Goal: Communication & Community: Answer question/provide support

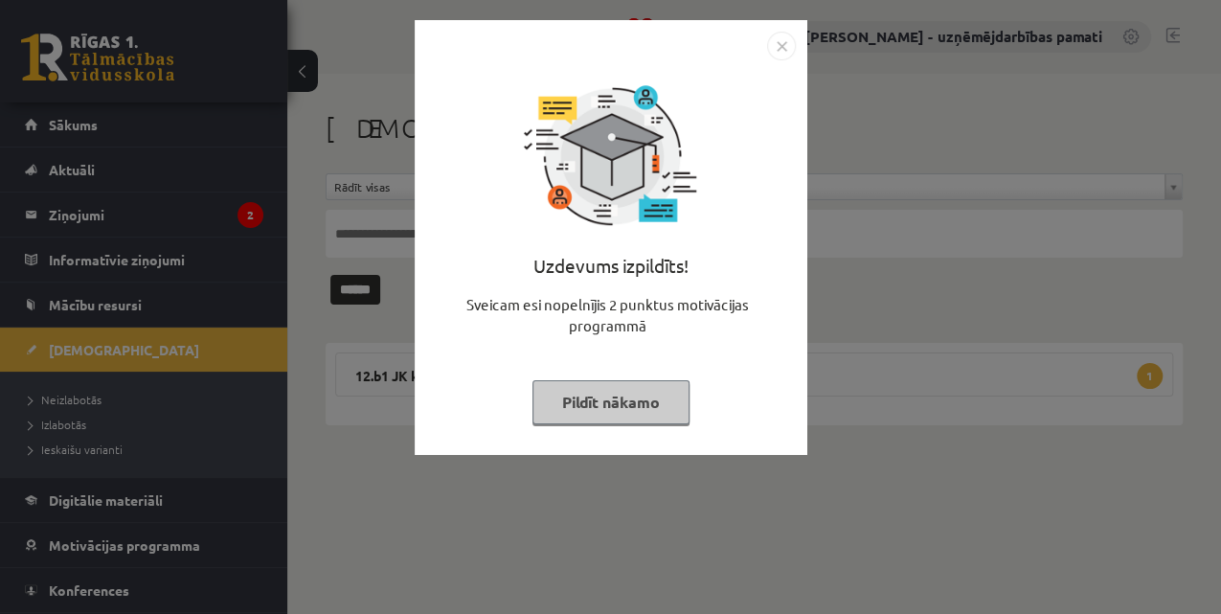
click at [71, 211] on div "Uzdevums izpildīts! Sveicam esi nopelnījis 2 punktus motivācijas programmā Pild…" at bounding box center [610, 307] width 1221 height 614
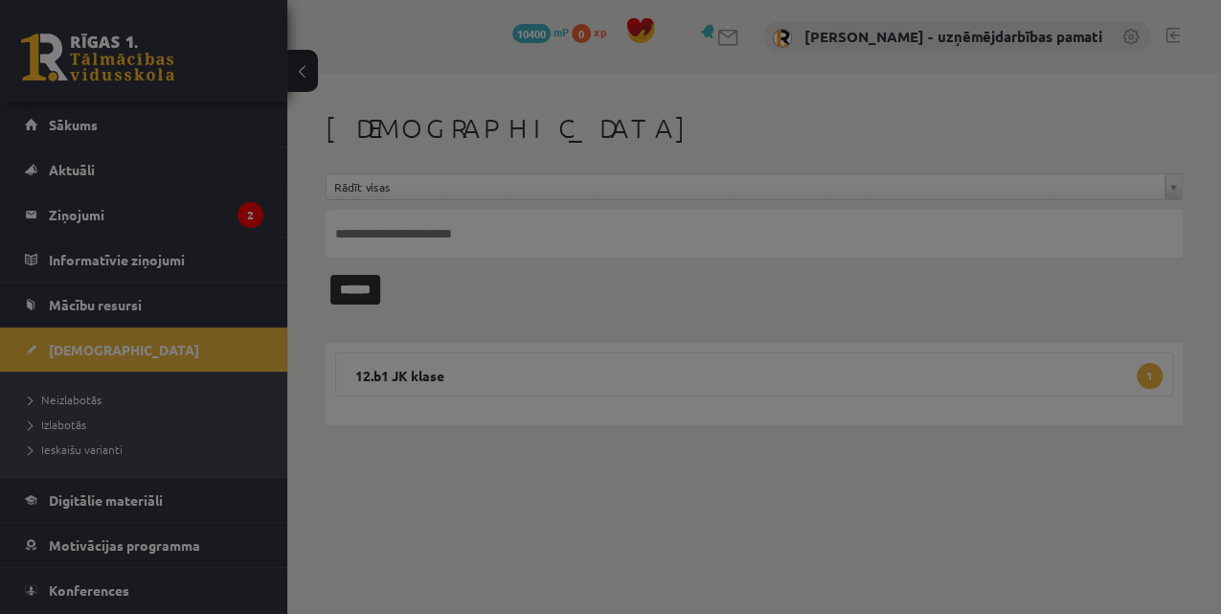
click at [71, 209] on body "0 Dāvanas 10400 mP 0 xp [PERSON_NAME] - uzņēmējdarbības pamati Sākums Aktuāli K…" at bounding box center [610, 307] width 1221 height 614
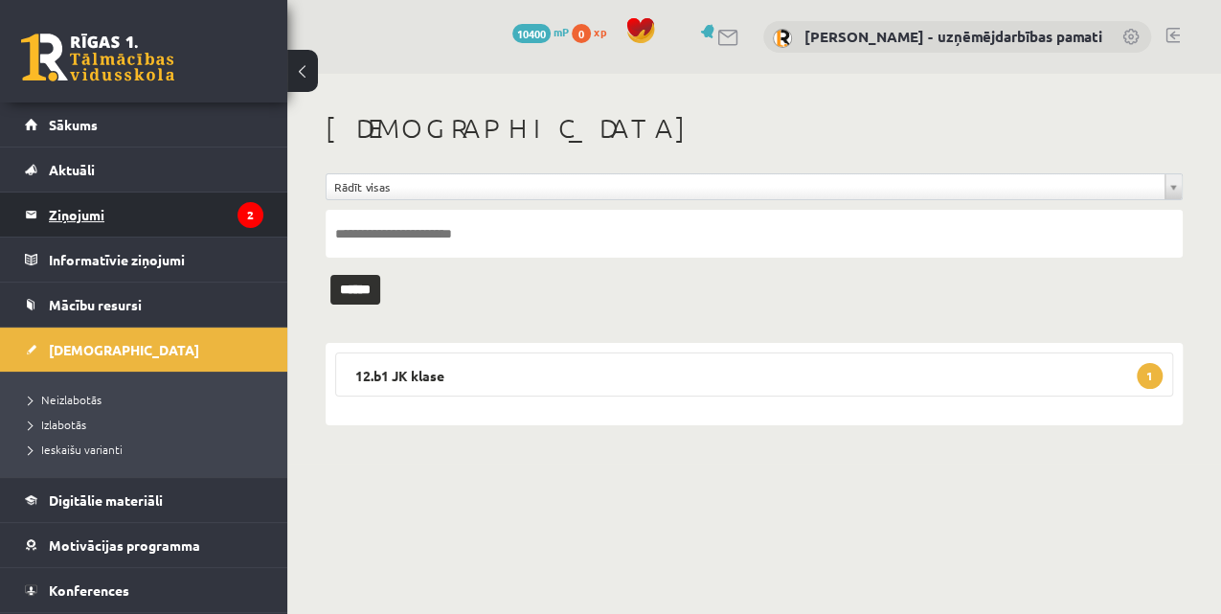
click at [94, 218] on legend "Ziņojumi 2" at bounding box center [156, 215] width 215 height 44
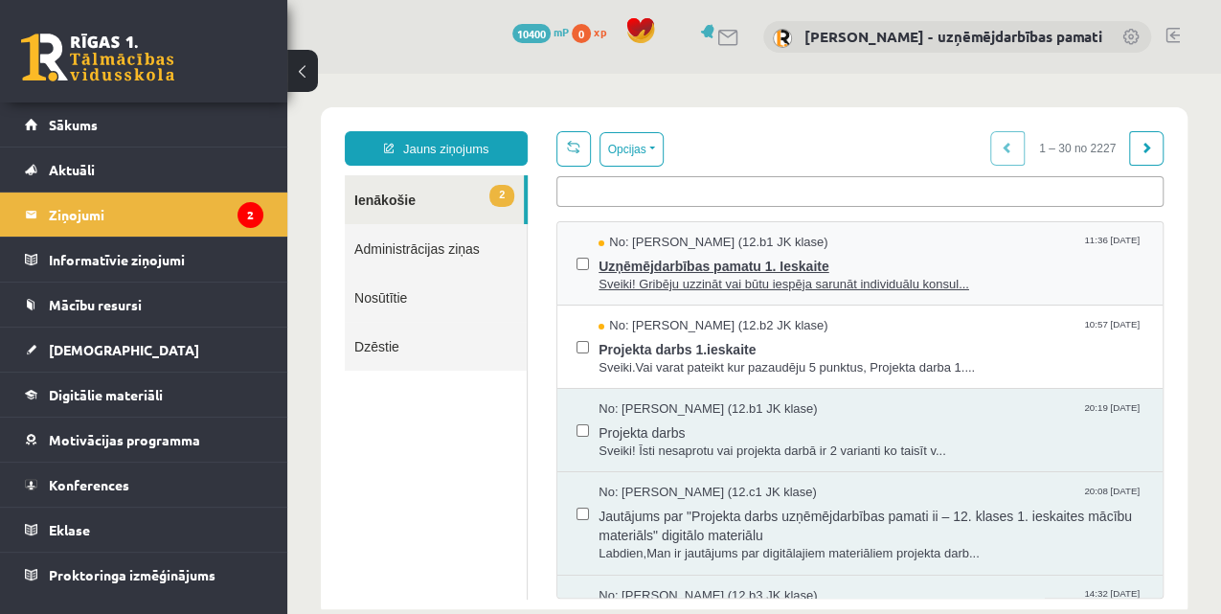
click at [756, 272] on span "Uzņēmējdarbības pamatu 1. Ieskaite" at bounding box center [871, 264] width 545 height 24
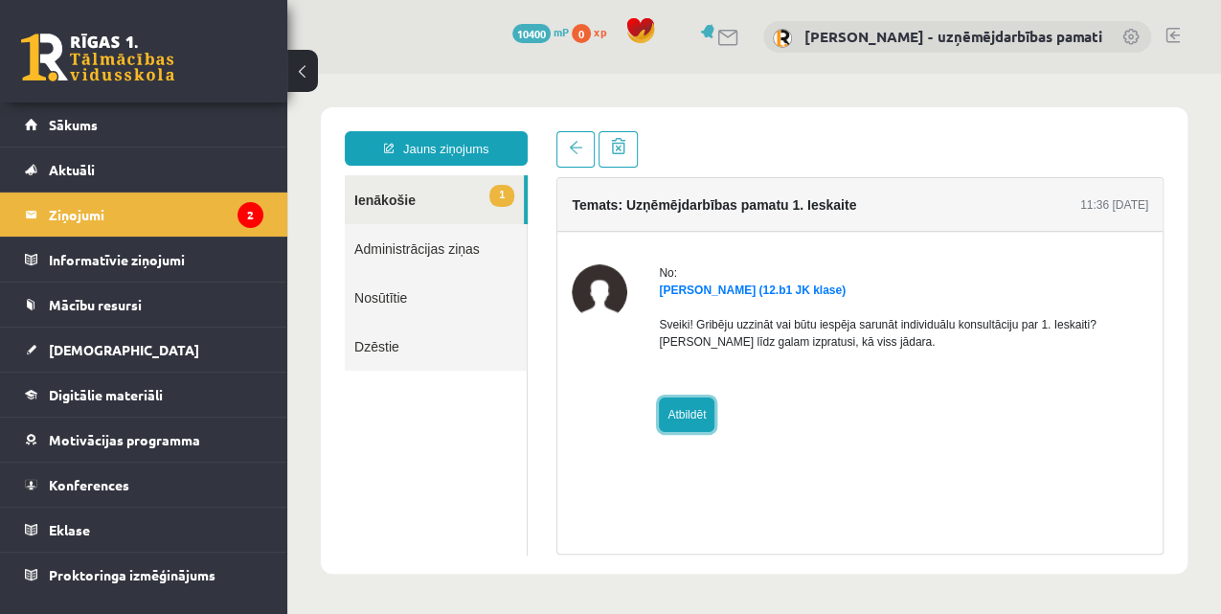
click at [688, 416] on link "Atbildēt" at bounding box center [687, 415] width 56 height 34
type input "**********"
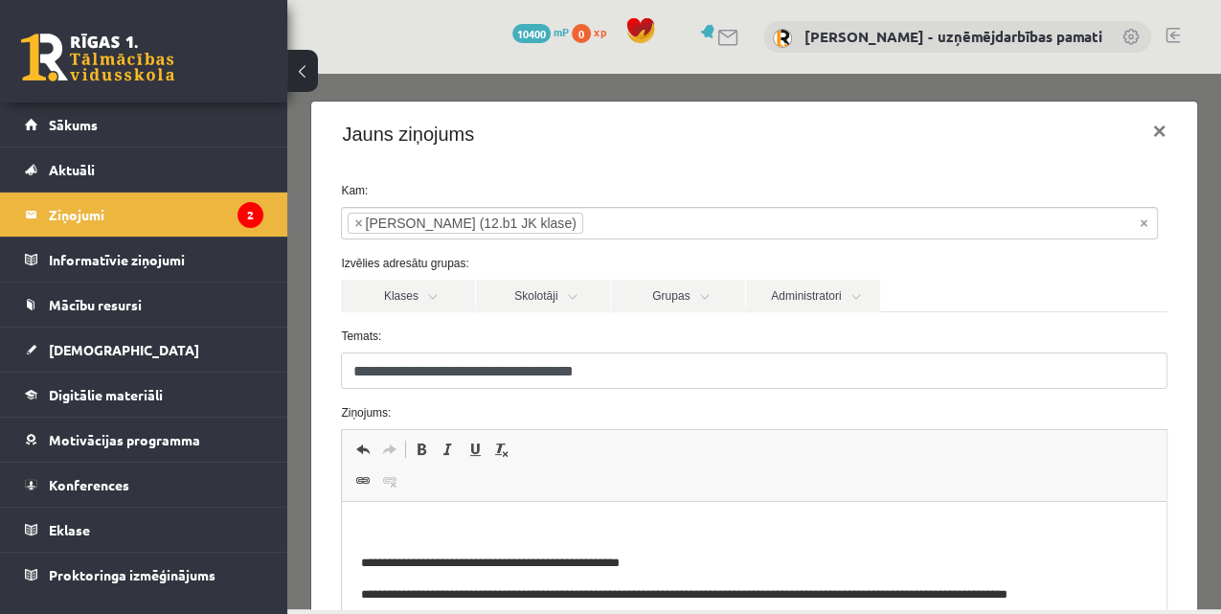
click at [414, 510] on html "**********" at bounding box center [754, 563] width 824 height 123
click at [498, 529] on p "**********" at bounding box center [750, 531] width 778 height 20
click at [629, 526] on p "**********" at bounding box center [750, 531] width 778 height 20
click at [799, 531] on p "**********" at bounding box center [750, 531] width 778 height 20
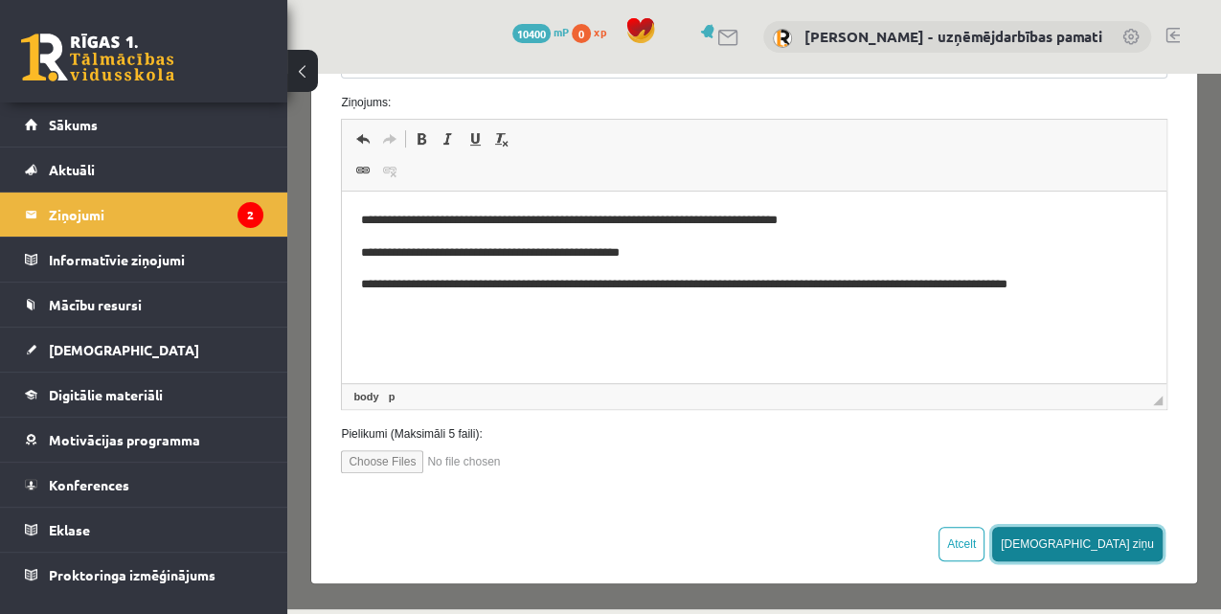
click at [1129, 541] on button "[DEMOGRAPHIC_DATA] ziņu" at bounding box center [1077, 544] width 171 height 34
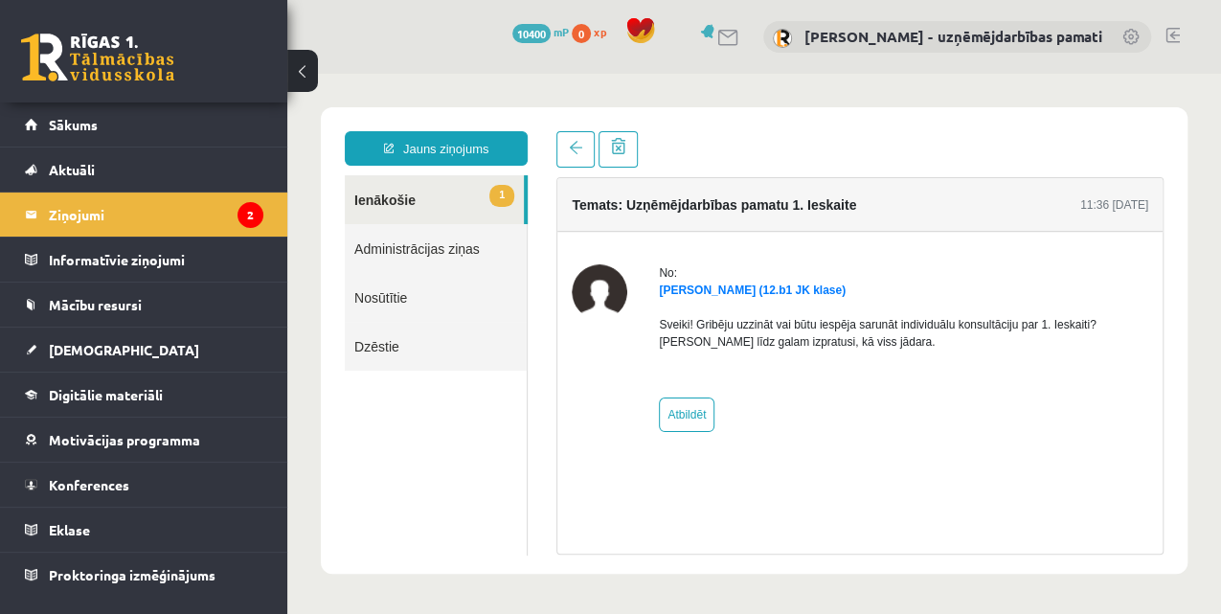
scroll to position [0, 0]
click at [103, 339] on link "[DEMOGRAPHIC_DATA]" at bounding box center [144, 350] width 239 height 44
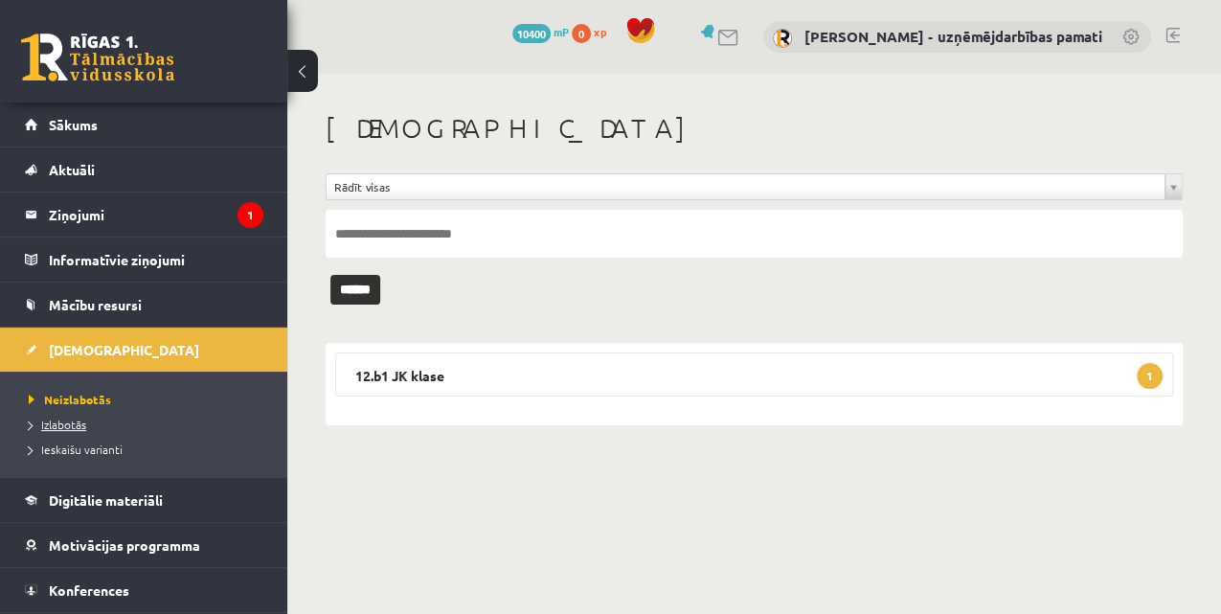
click at [75, 422] on span "Izlabotās" at bounding box center [57, 424] width 57 height 15
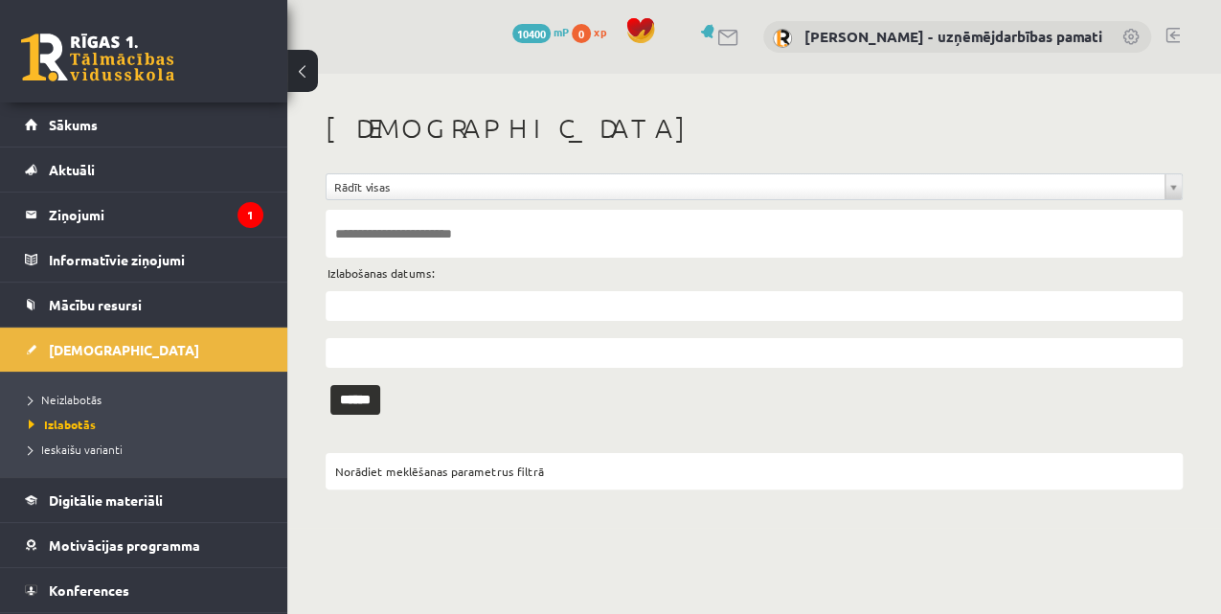
click at [361, 228] on input "text" at bounding box center [754, 234] width 857 height 48
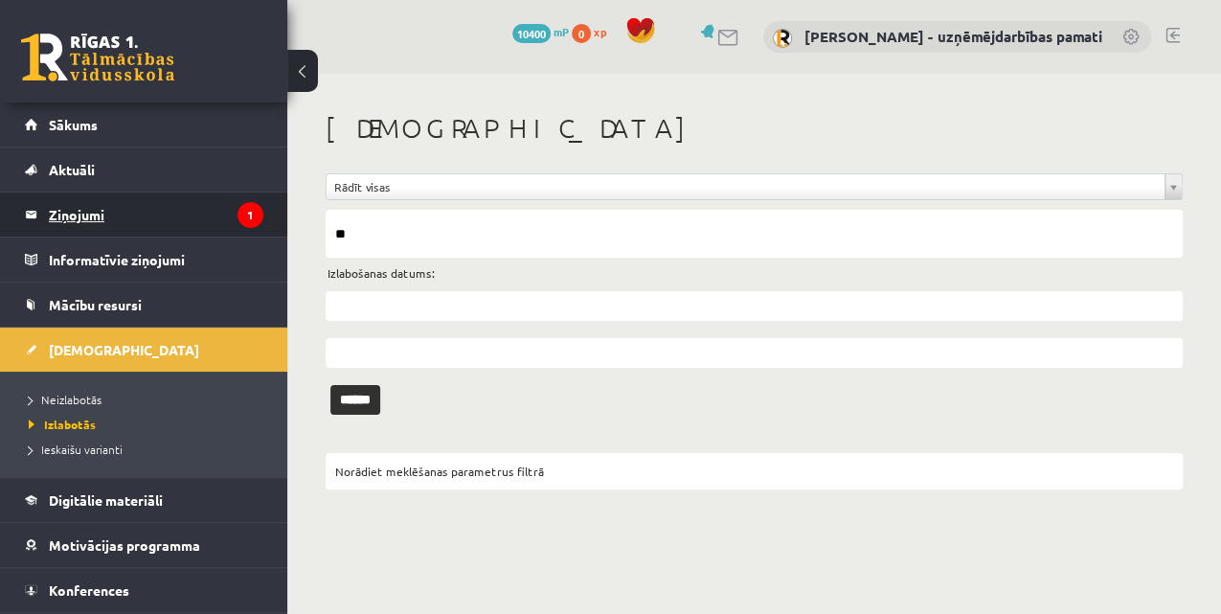
type input "**"
click at [94, 210] on legend "Ziņojumi 1" at bounding box center [156, 215] width 215 height 44
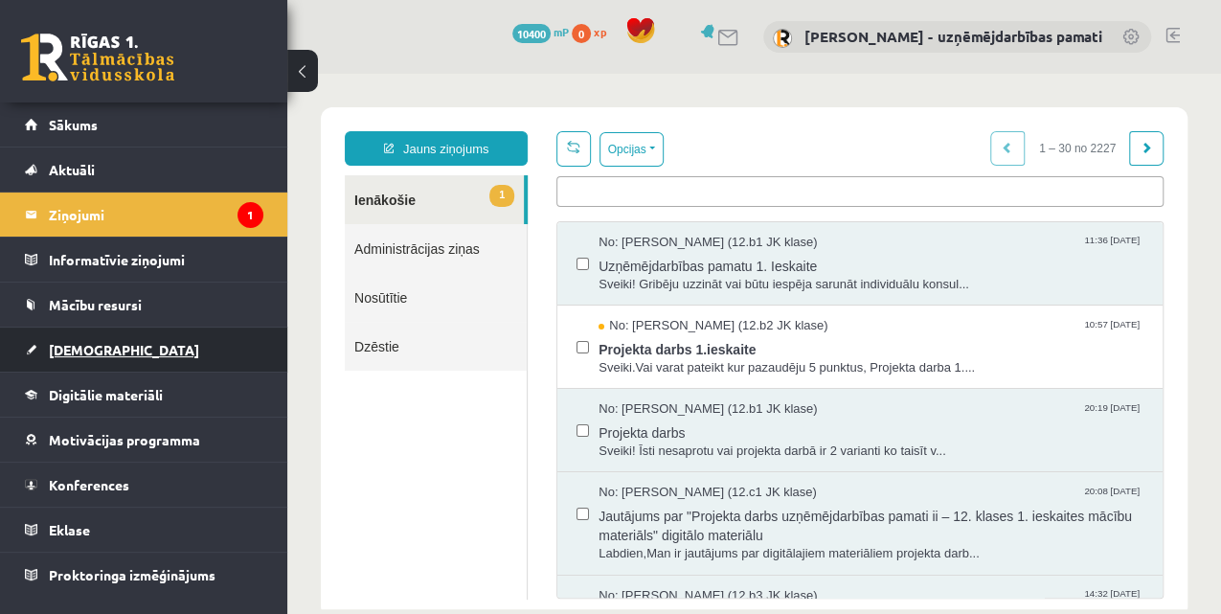
click at [85, 349] on span "[DEMOGRAPHIC_DATA]" at bounding box center [124, 349] width 150 height 17
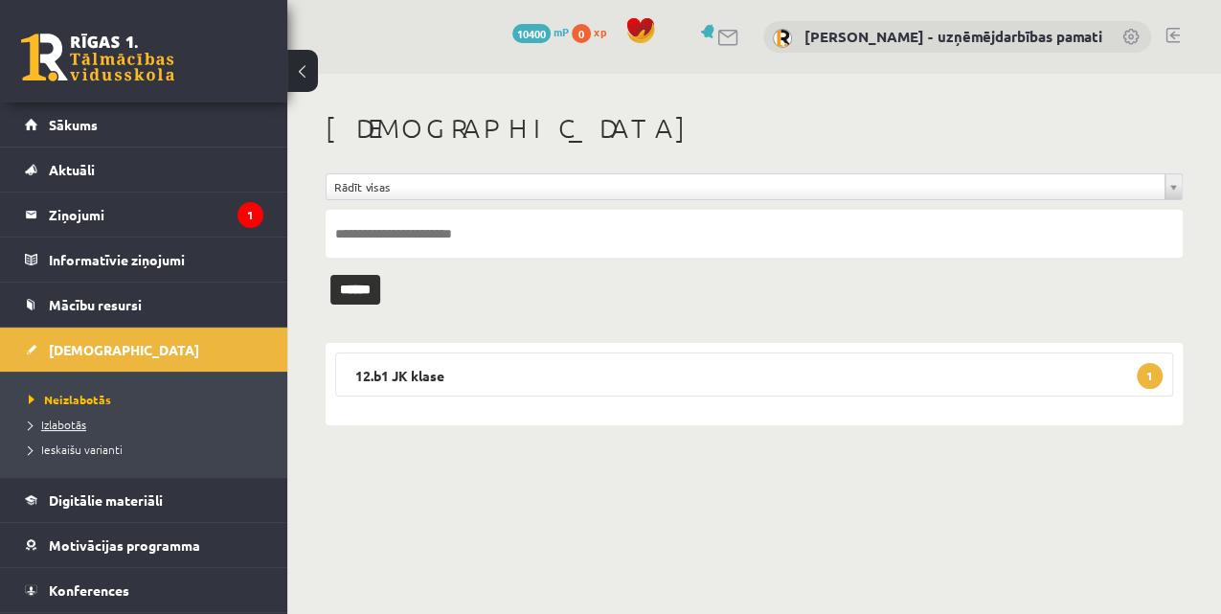
click at [80, 421] on span "Izlabotās" at bounding box center [57, 424] width 57 height 15
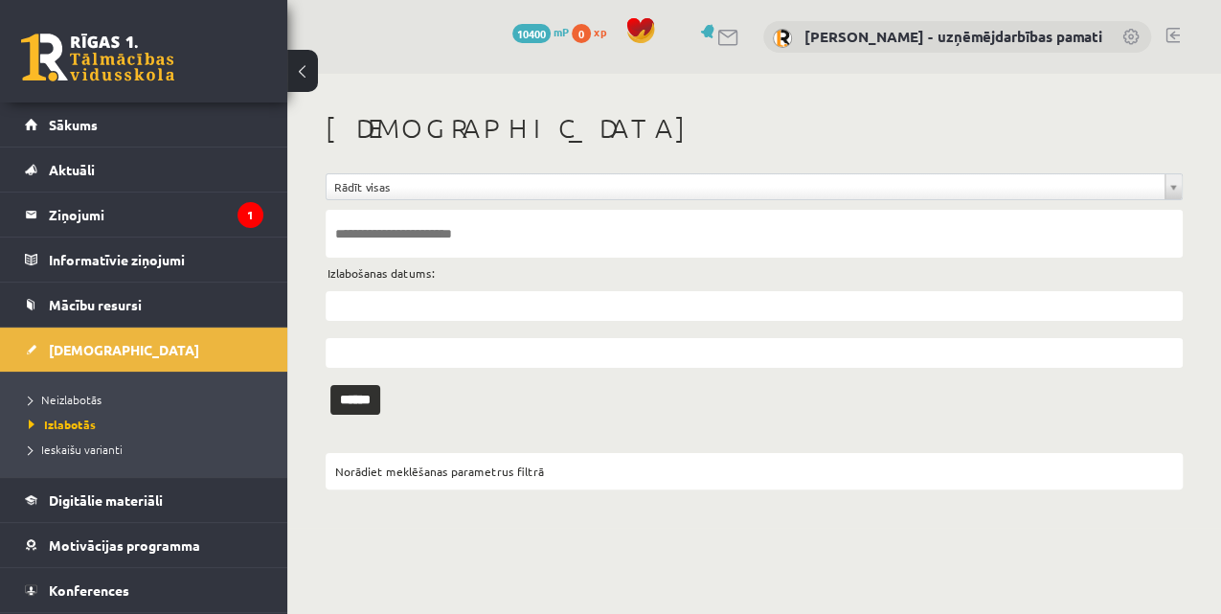
click at [351, 237] on input "text" at bounding box center [754, 234] width 857 height 48
type input "********"
click at [331, 385] on input "******" at bounding box center [356, 400] width 50 height 30
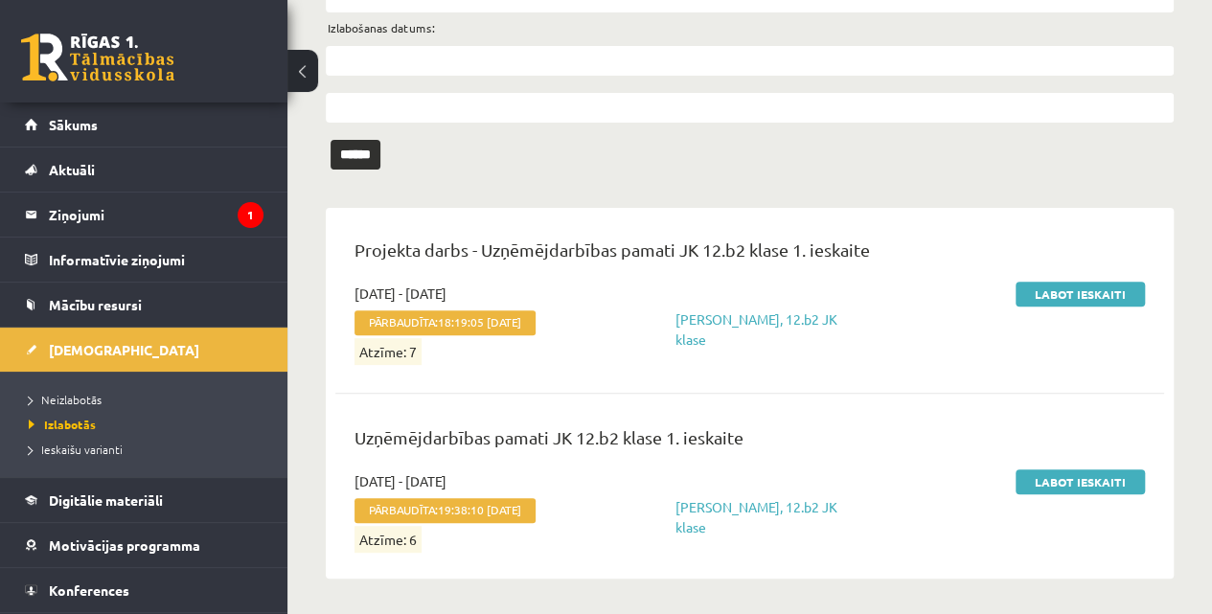
scroll to position [247, 0]
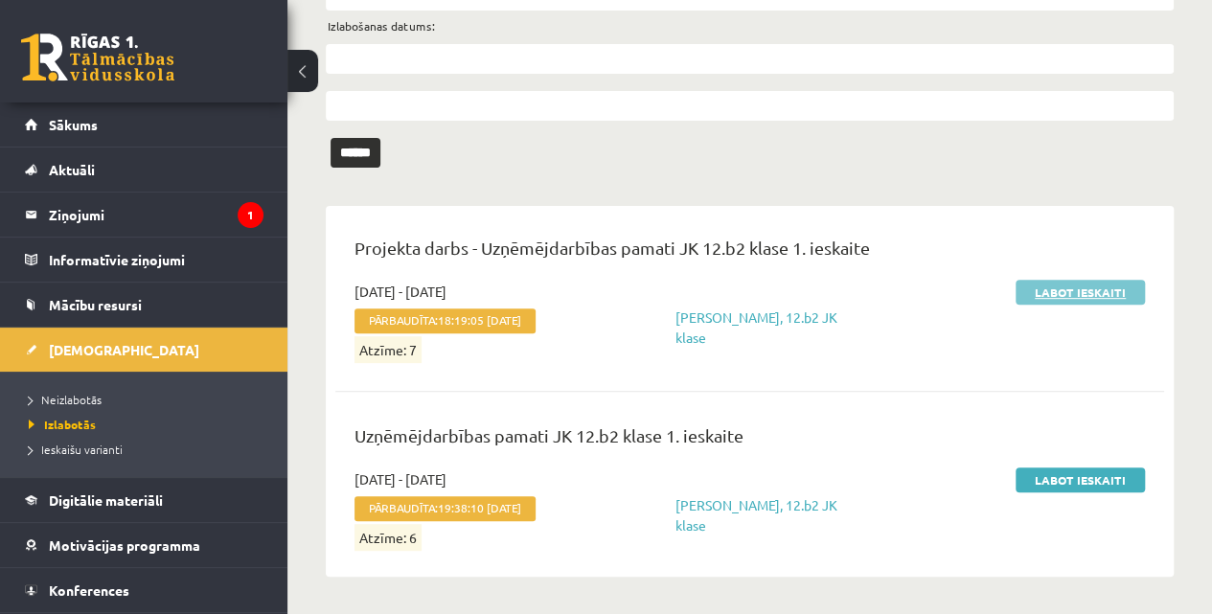
click at [1074, 292] on link "Labot ieskaiti" at bounding box center [1079, 292] width 129 height 25
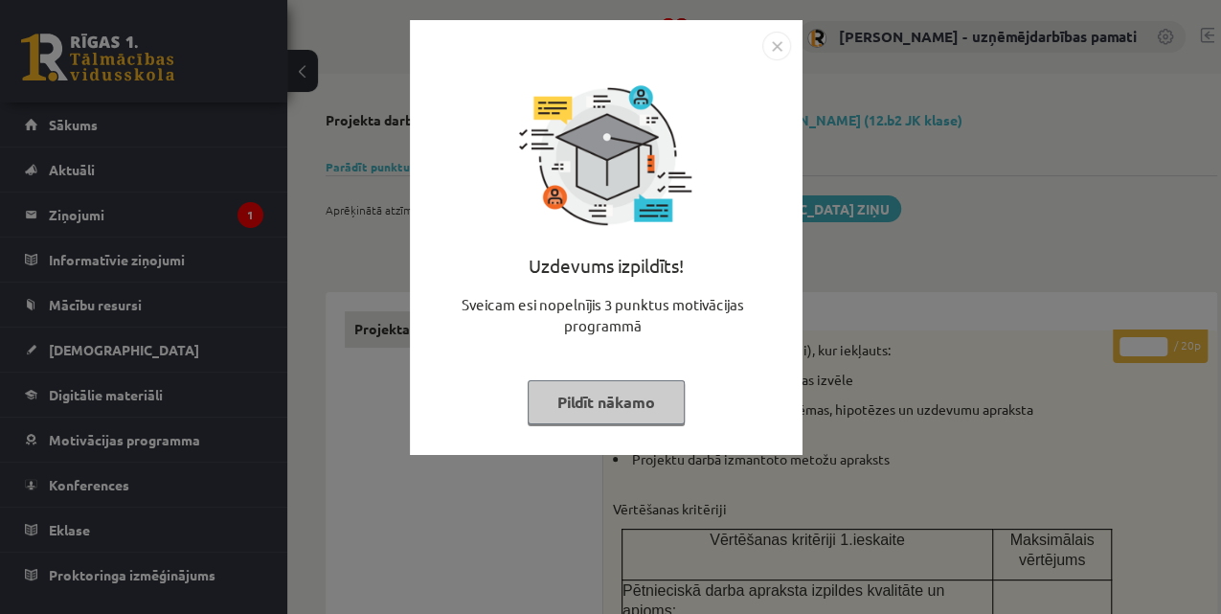
click at [788, 50] on img "Close" at bounding box center [777, 46] width 29 height 29
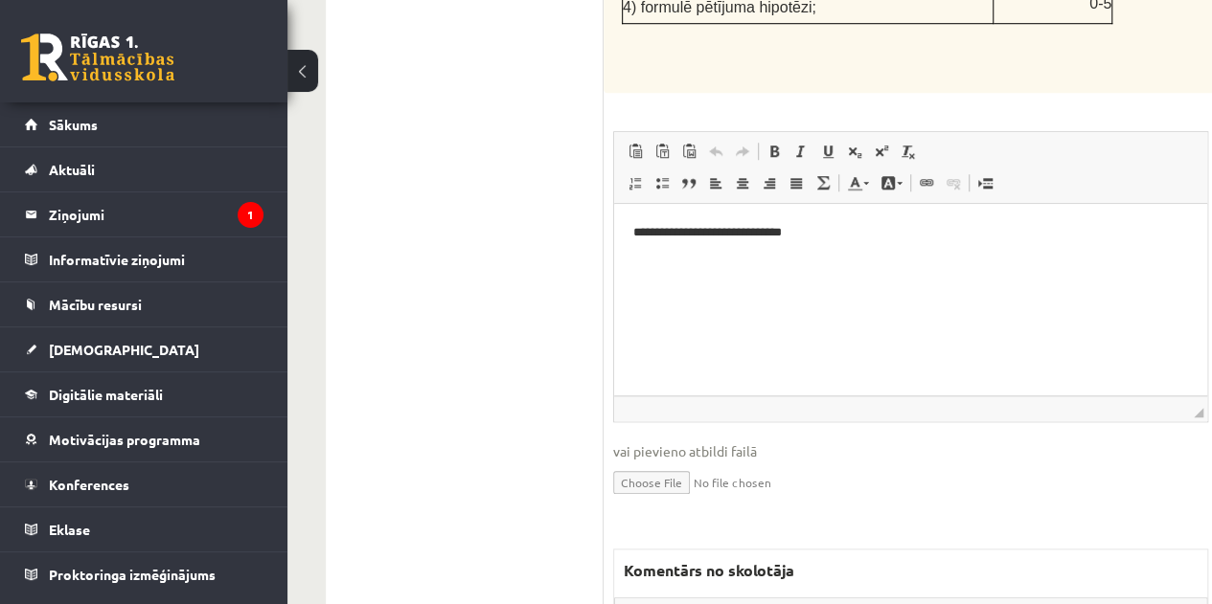
scroll to position [702, 0]
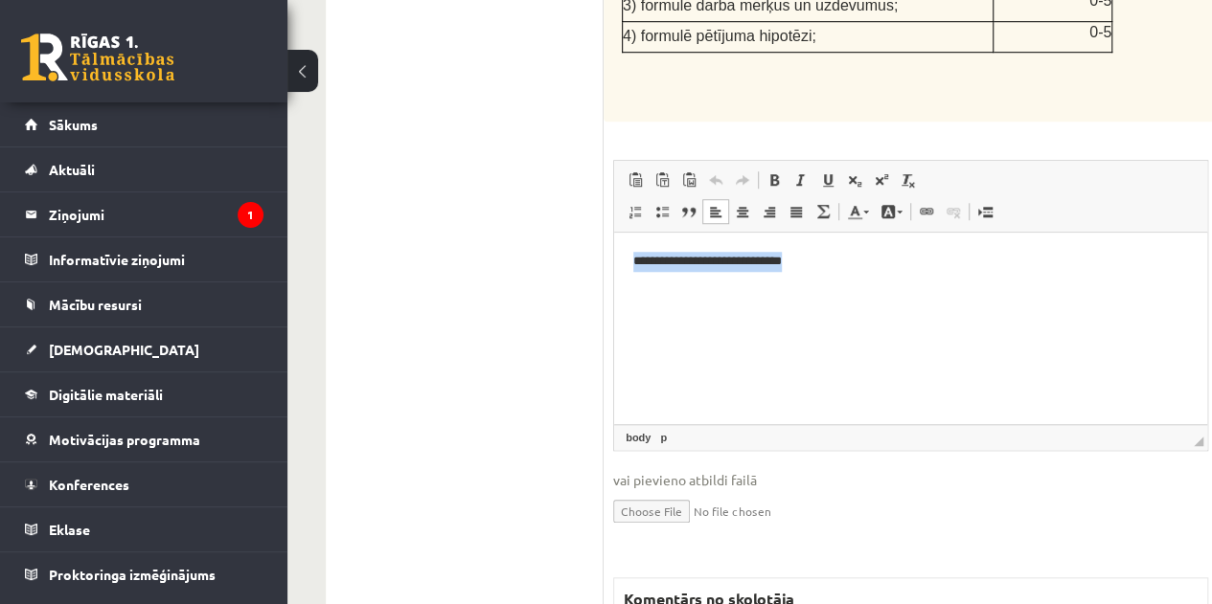
drag, startPoint x: 804, startPoint y: 261, endPoint x: 483, endPoint y: 246, distance: 321.2
click at [614, 246] on html "**********" at bounding box center [910, 261] width 593 height 58
click at [720, 278] on span "Copy" at bounding box center [728, 277] width 59 height 28
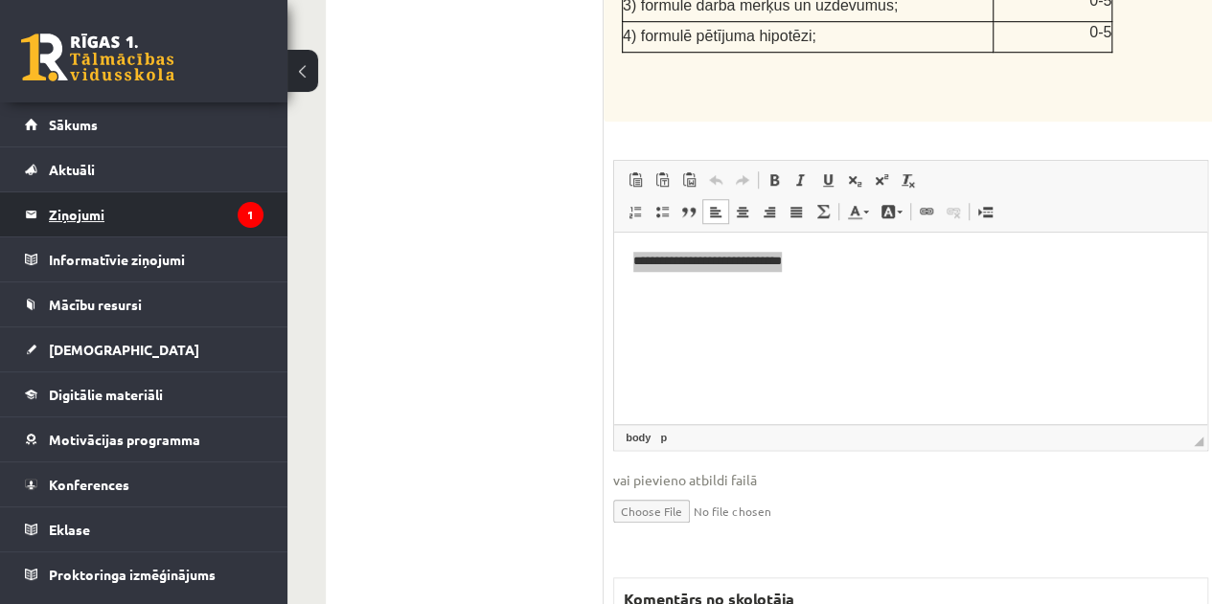
click at [71, 218] on legend "Ziņojumi 1" at bounding box center [156, 215] width 215 height 44
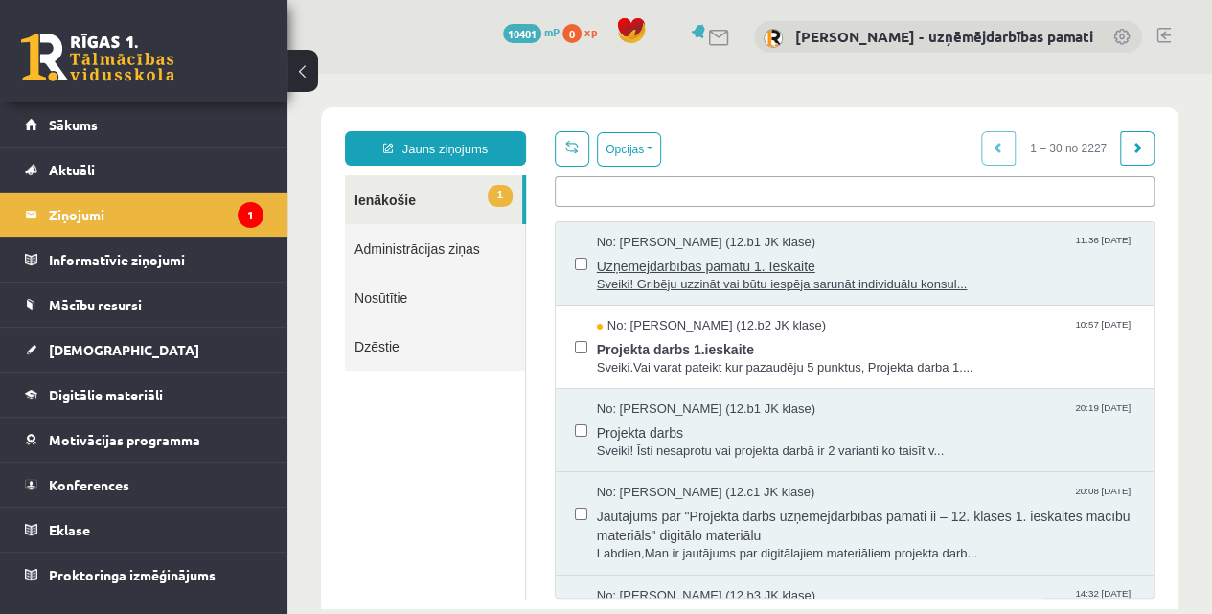
click at [682, 276] on span "Sveiki! Gribēju uzzināt vai būtu iespēja sarunāt individuālu konsul..." at bounding box center [865, 285] width 537 height 18
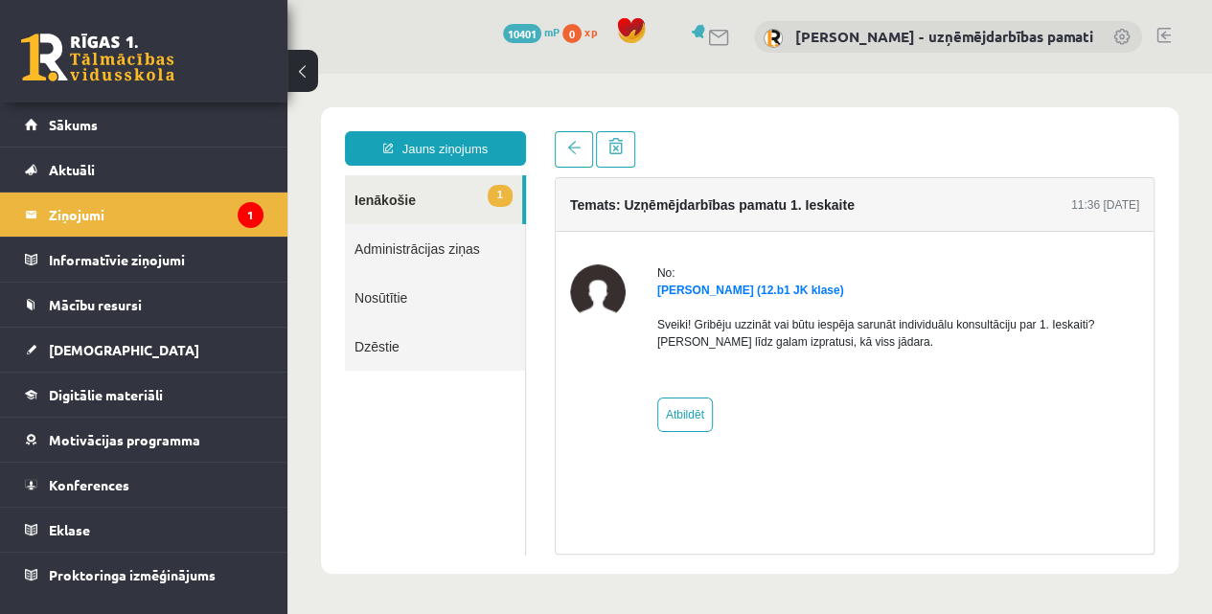
click at [379, 294] on link "Nosūtītie" at bounding box center [435, 297] width 180 height 49
click at [402, 302] on link "Nosūtītie" at bounding box center [435, 297] width 180 height 49
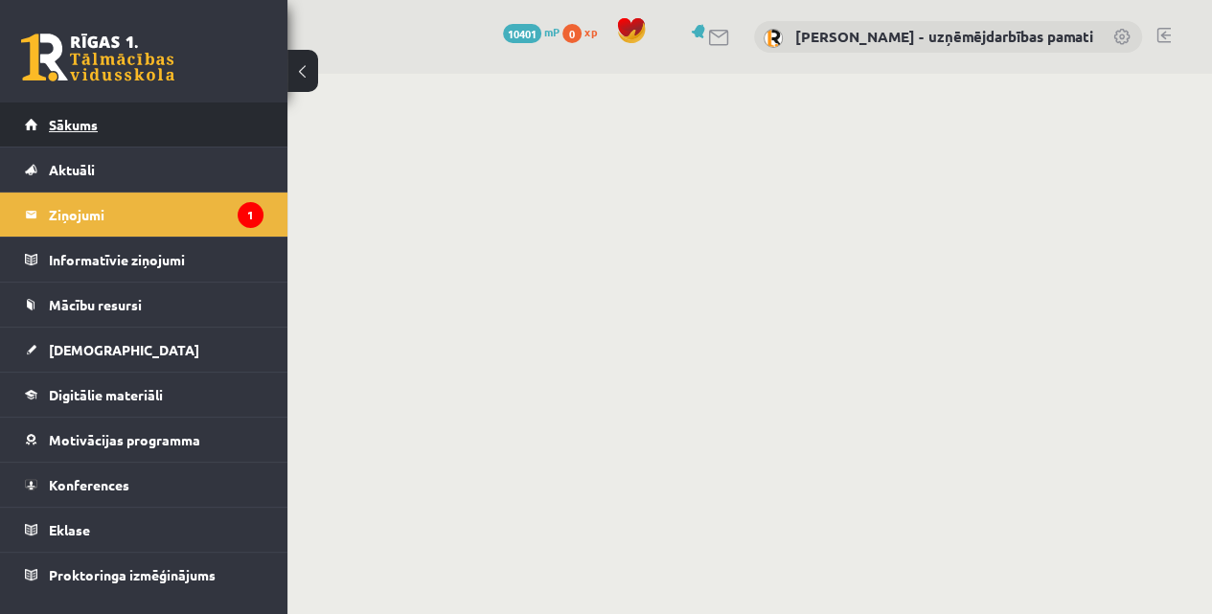
click at [95, 130] on span "Sākums" at bounding box center [73, 124] width 49 height 17
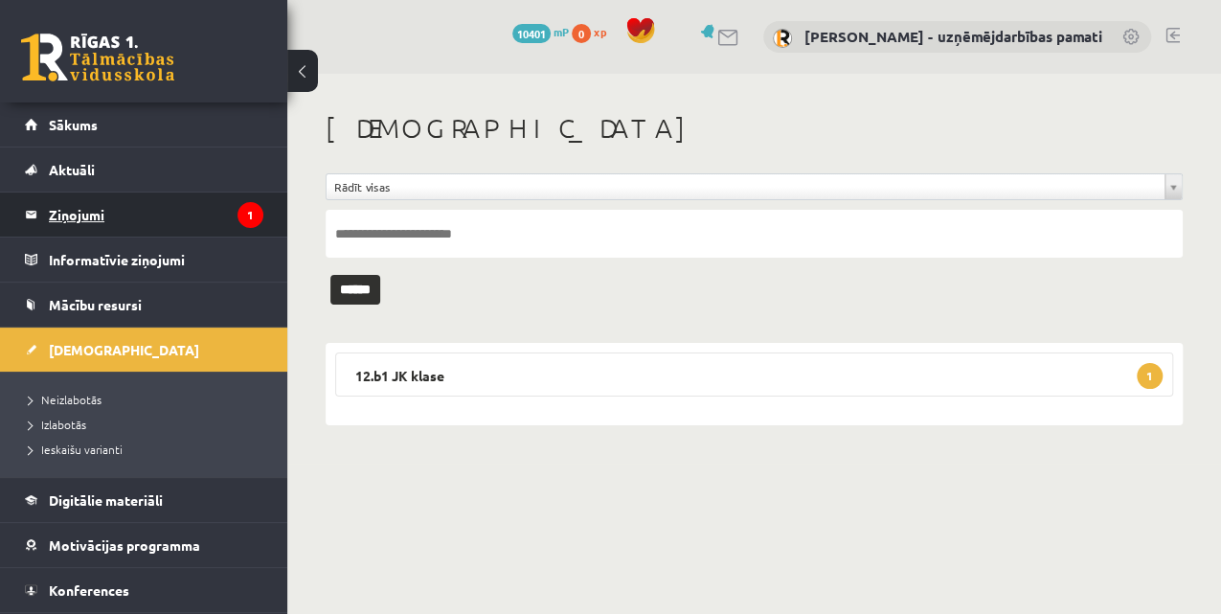
click at [142, 209] on legend "Ziņojumi 1" at bounding box center [156, 215] width 215 height 44
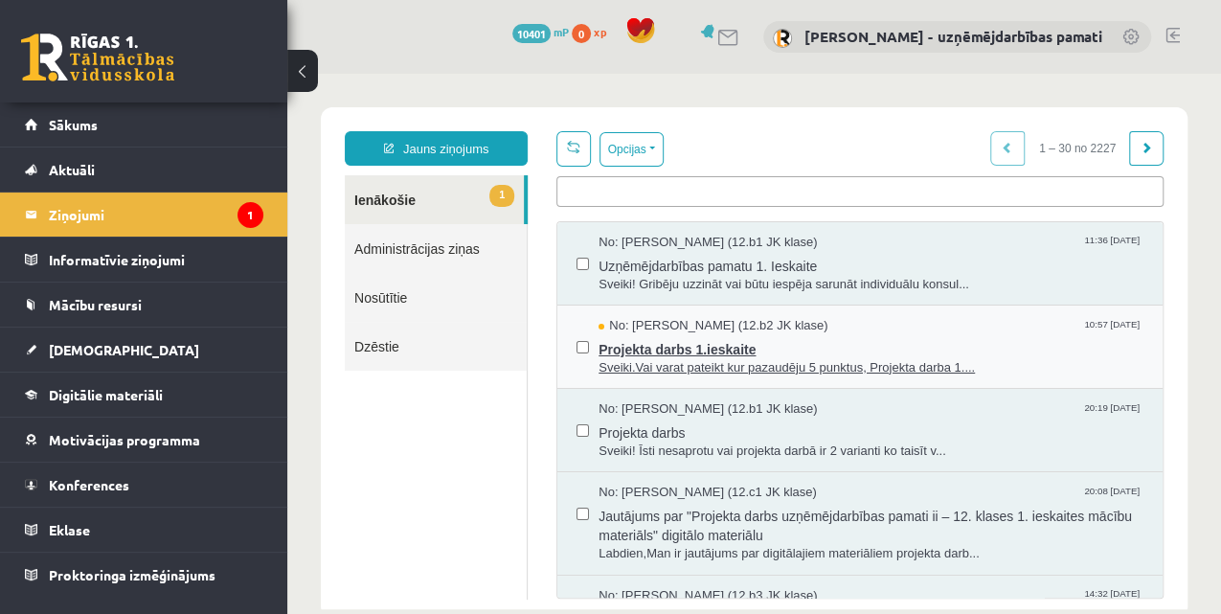
click at [713, 345] on span "Projekta darbs 1.ieskaite" at bounding box center [871, 347] width 545 height 24
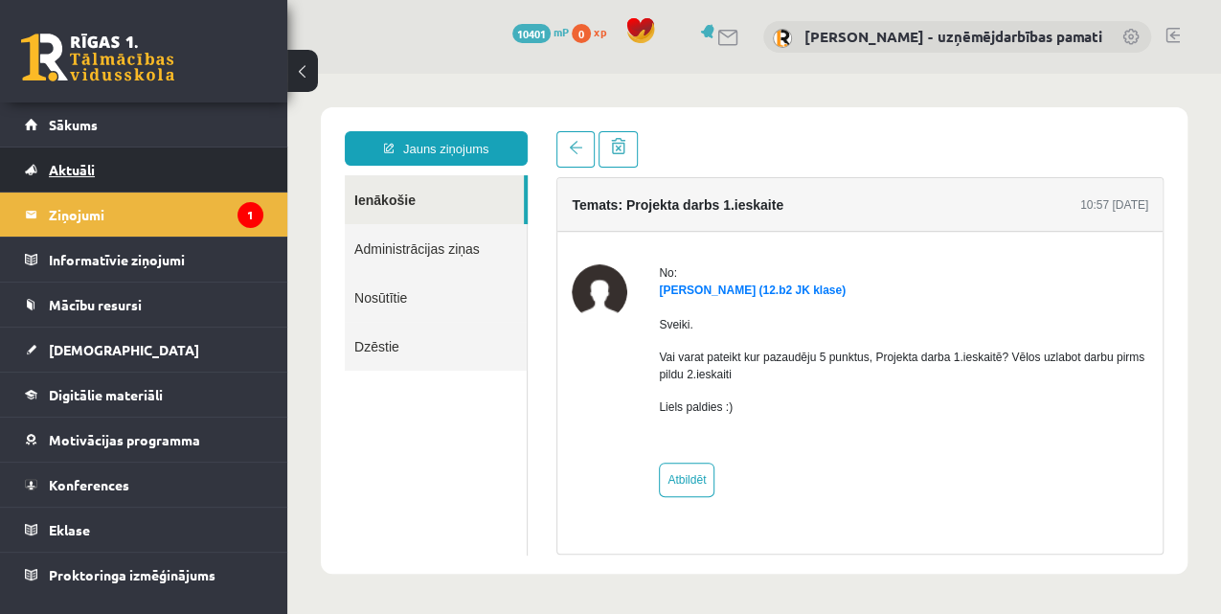
click at [99, 161] on link "Aktuāli" at bounding box center [144, 170] width 239 height 44
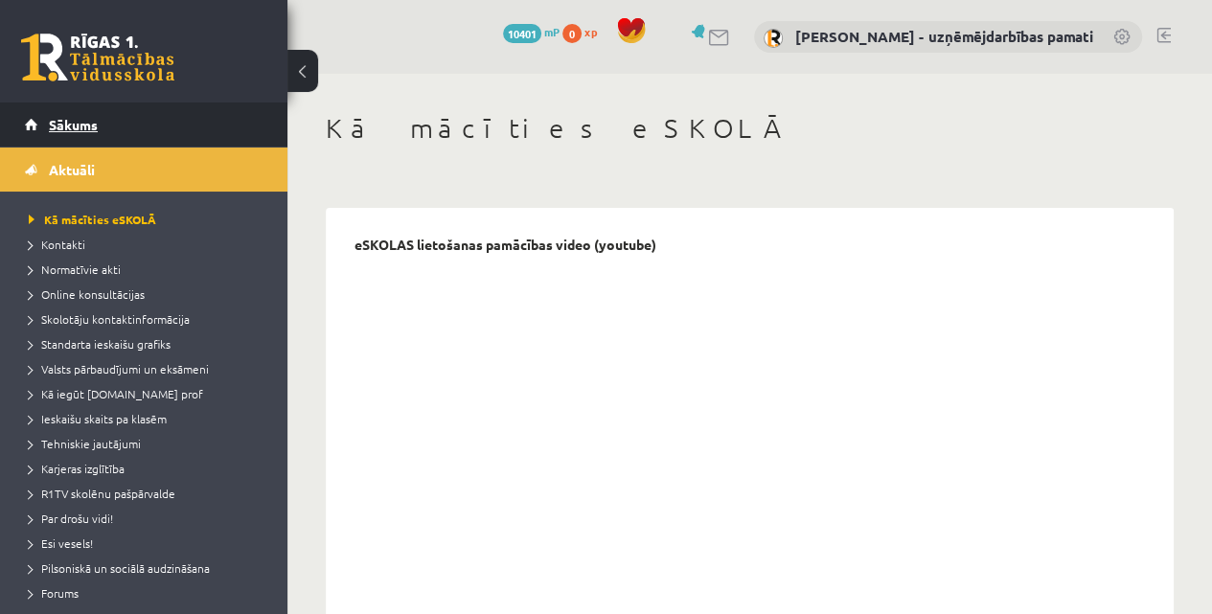
click at [92, 128] on span "Sākums" at bounding box center [73, 124] width 49 height 17
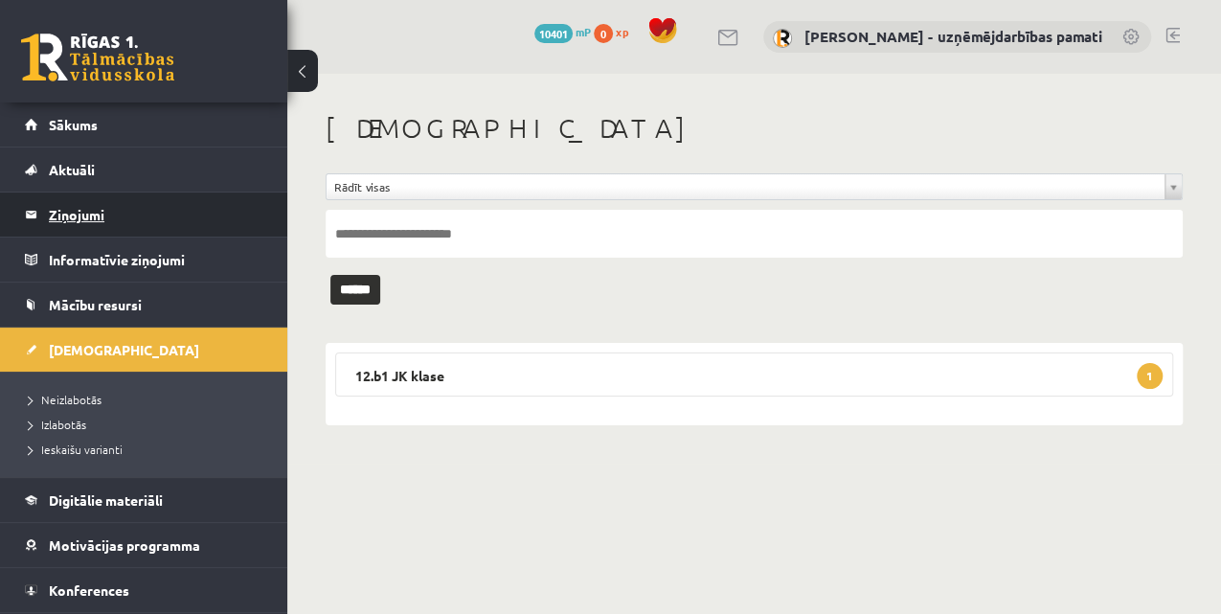
click at [170, 204] on legend "Ziņojumi 0" at bounding box center [156, 215] width 215 height 44
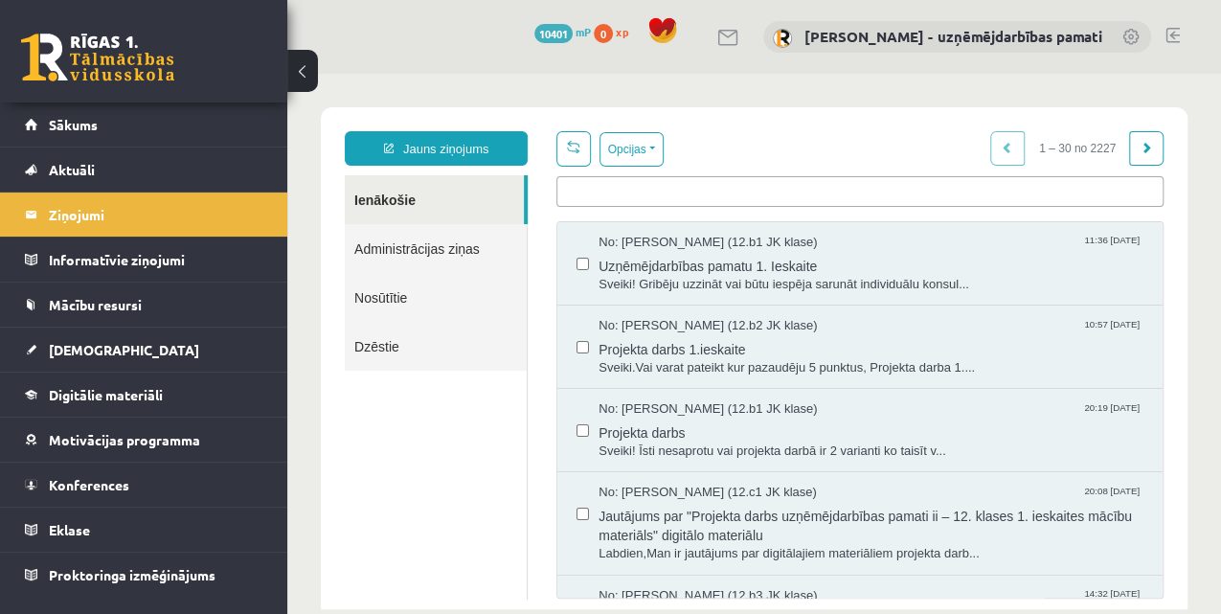
click at [397, 297] on link "Nosūtītie" at bounding box center [436, 297] width 182 height 49
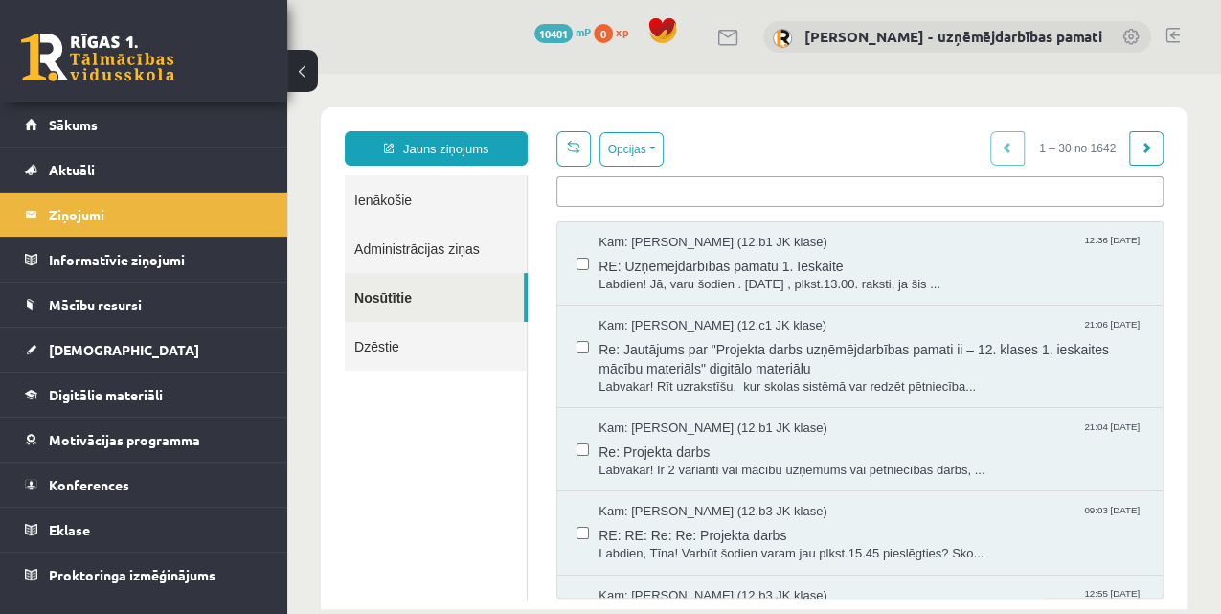
click at [391, 299] on link "Nosūtītie" at bounding box center [434, 297] width 179 height 49
click at [399, 196] on link "Ienākošie" at bounding box center [436, 199] width 182 height 49
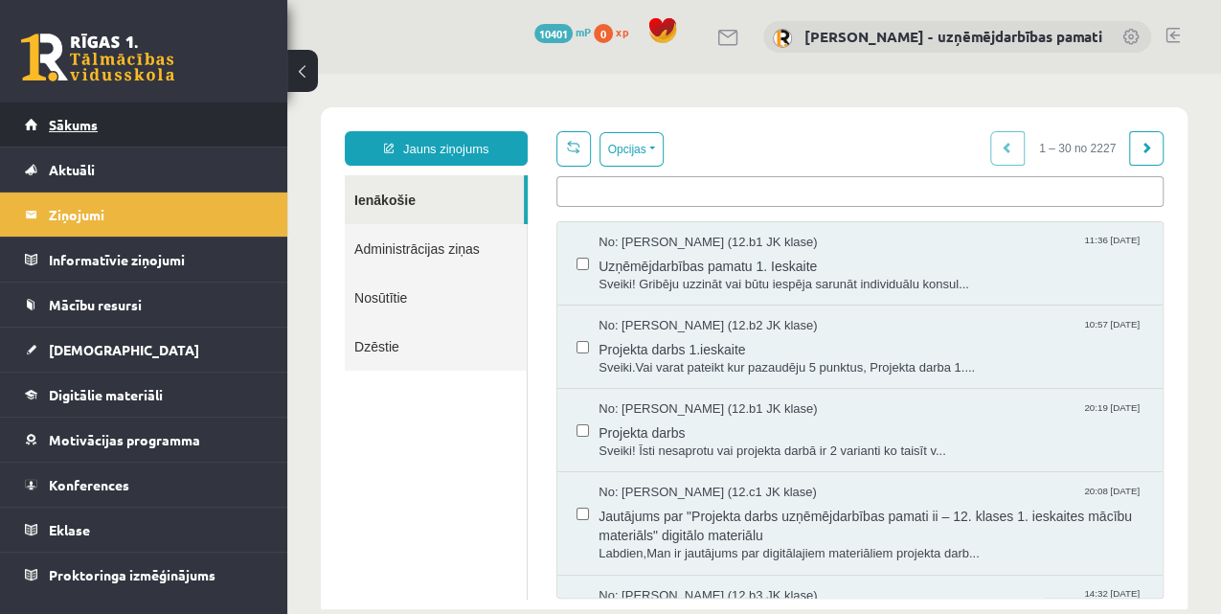
click at [88, 112] on link "Sākums" at bounding box center [144, 125] width 239 height 44
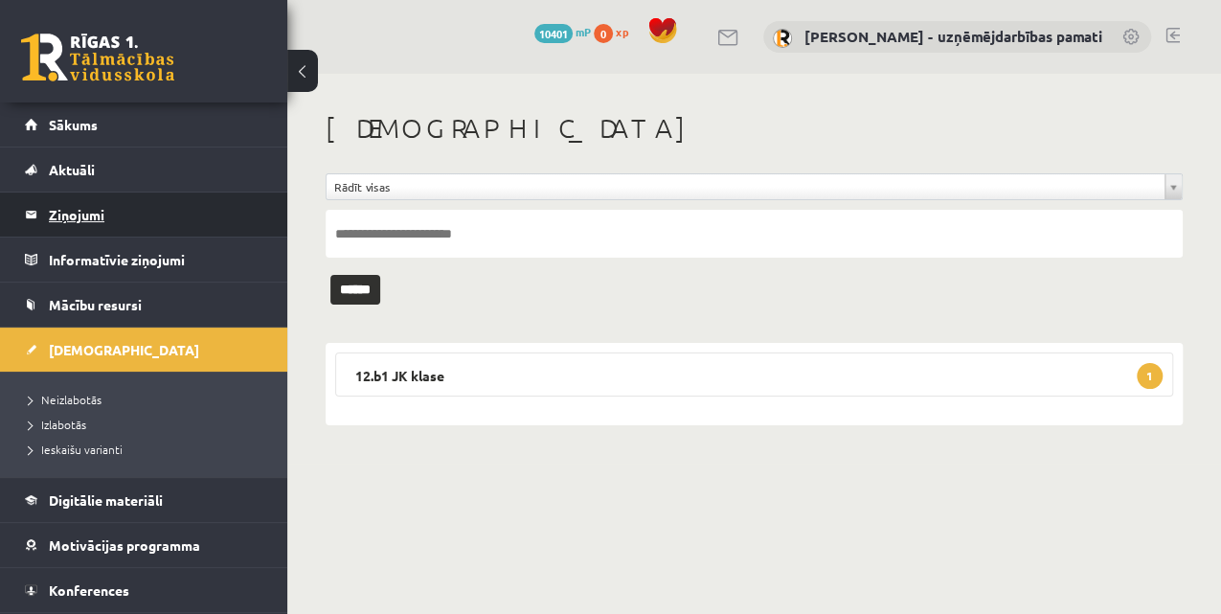
click at [68, 211] on legend "Ziņojumi 0" at bounding box center [156, 215] width 215 height 44
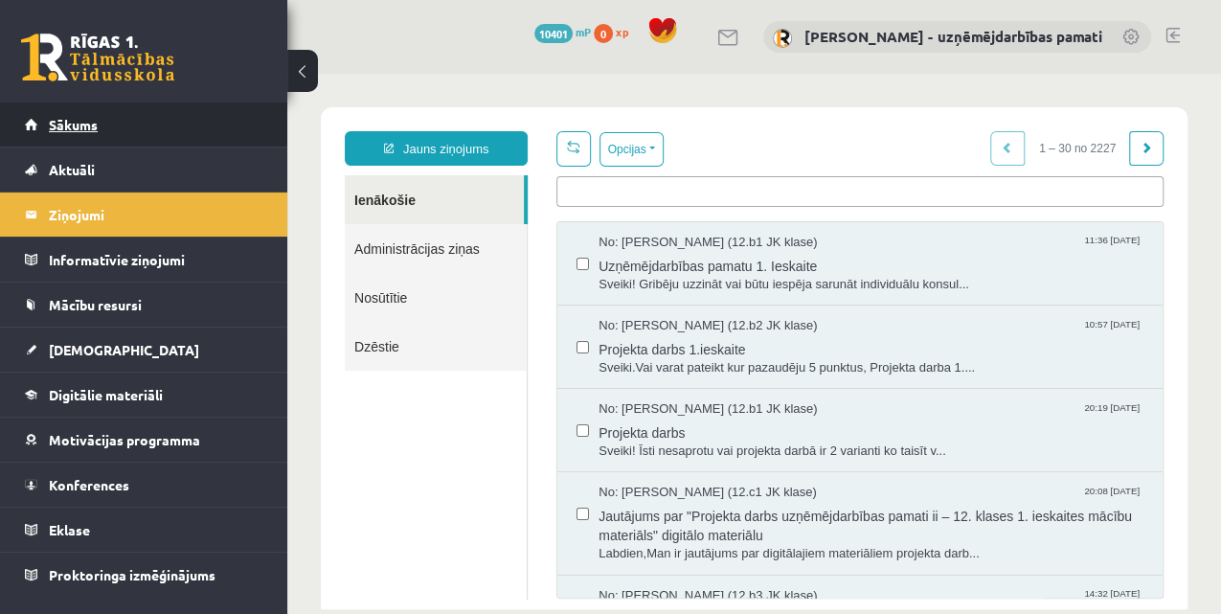
click at [56, 121] on span "Sākums" at bounding box center [73, 124] width 49 height 17
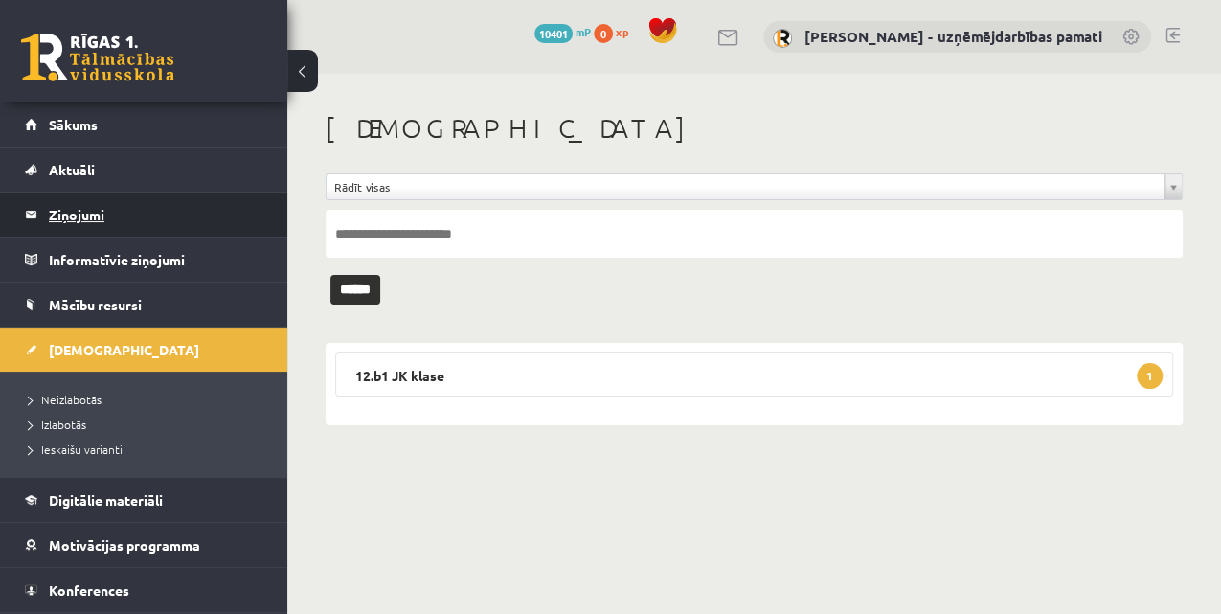
click at [82, 224] on legend "Ziņojumi 0" at bounding box center [156, 215] width 215 height 44
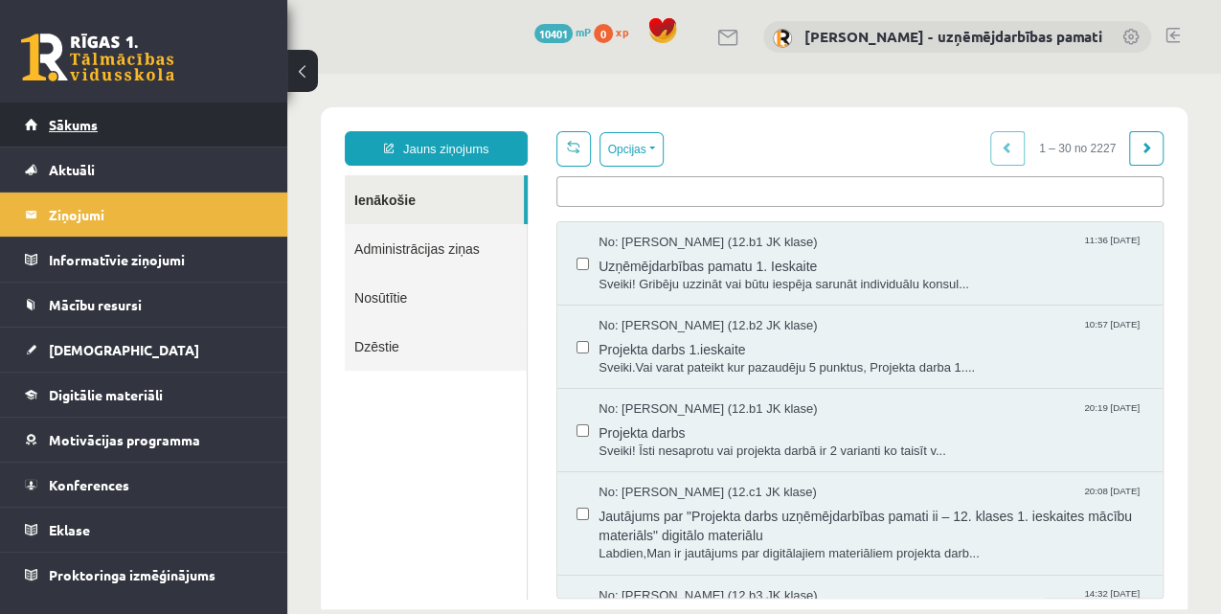
click at [133, 119] on link "Sākums" at bounding box center [144, 125] width 239 height 44
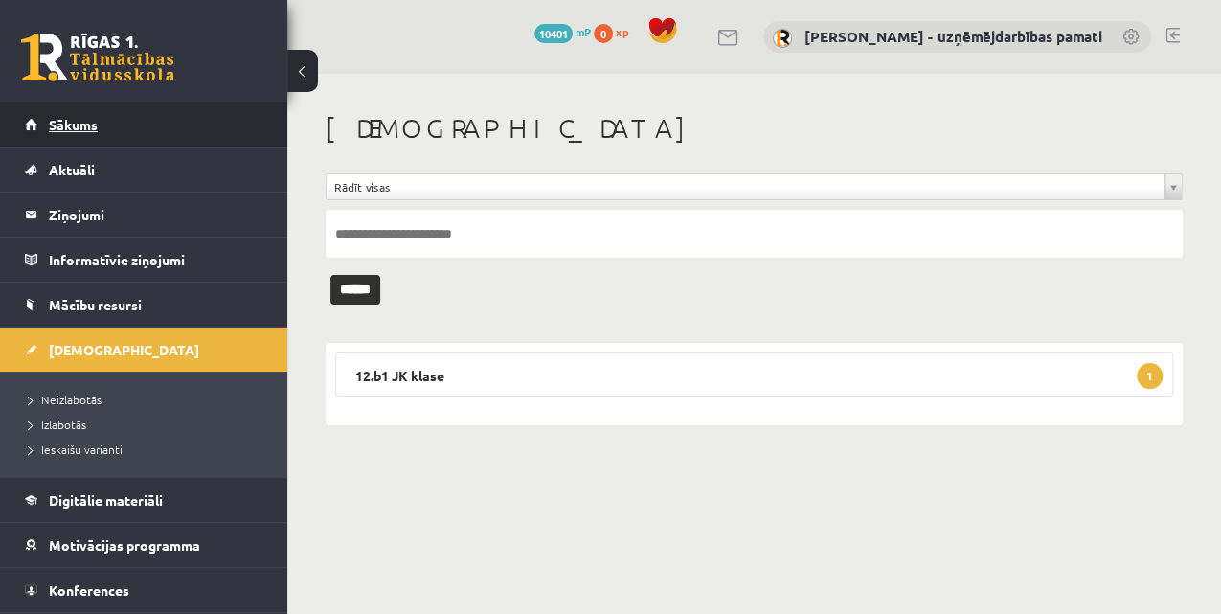
click at [115, 110] on link "Sākums" at bounding box center [144, 125] width 239 height 44
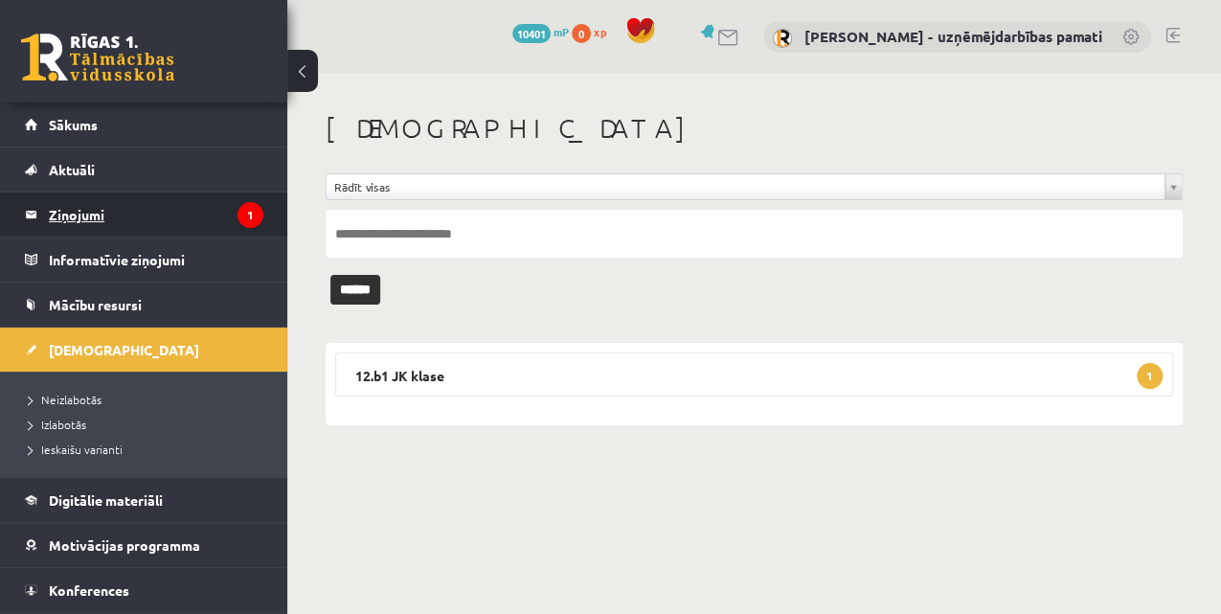
click at [90, 205] on legend "Ziņojumi 1" at bounding box center [156, 215] width 215 height 44
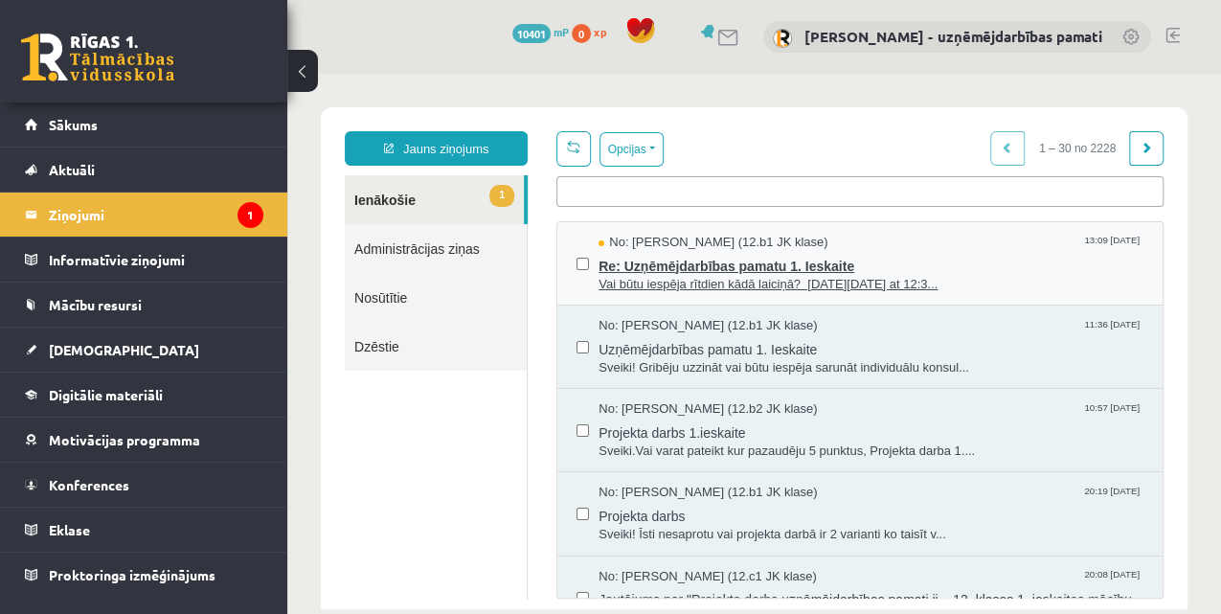
click at [682, 276] on span "Vai būtu iespēja rītdien kādā laiciņā? [DATE][DATE] at 12:3..." at bounding box center [871, 285] width 545 height 18
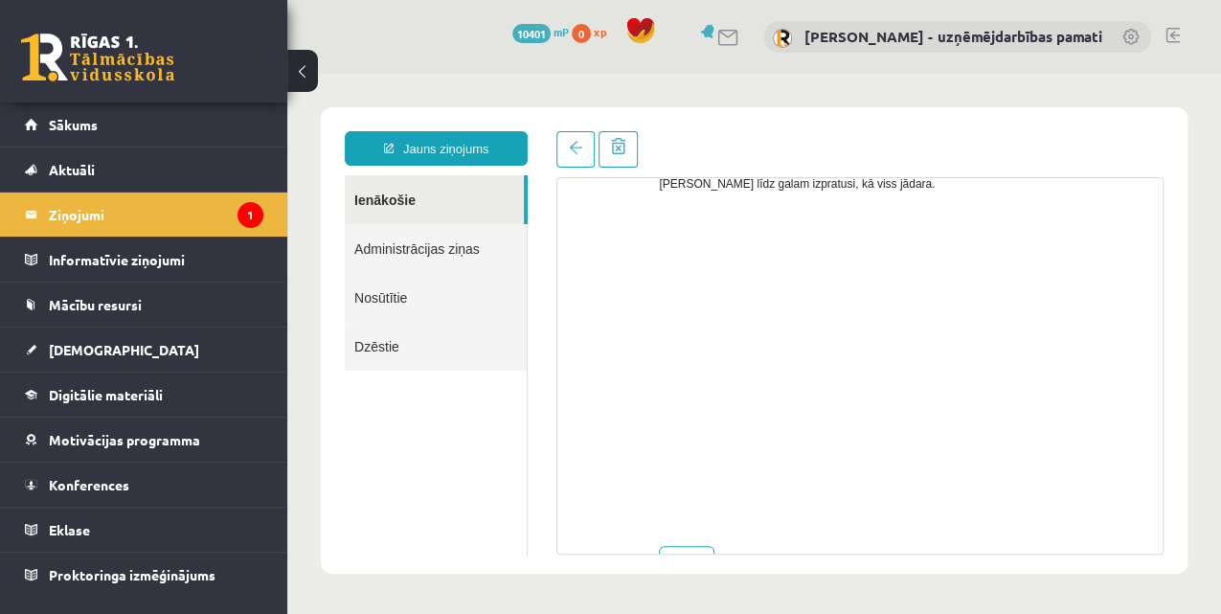
scroll to position [899, 0]
click at [692, 499] on link "Atbildēt" at bounding box center [687, 505] width 56 height 34
type input "**********"
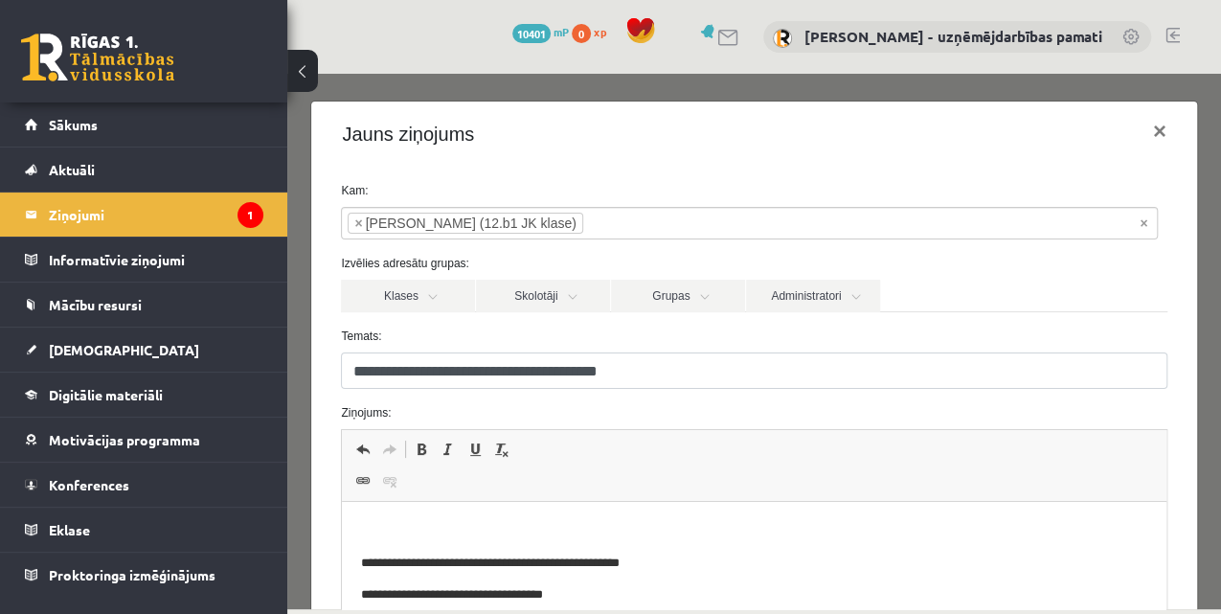
click at [401, 521] on p "Editor, wiswyg-editor-47433913425860-1760004661-842" at bounding box center [754, 531] width 786 height 20
click at [572, 531] on p "**********" at bounding box center [745, 531] width 768 height 20
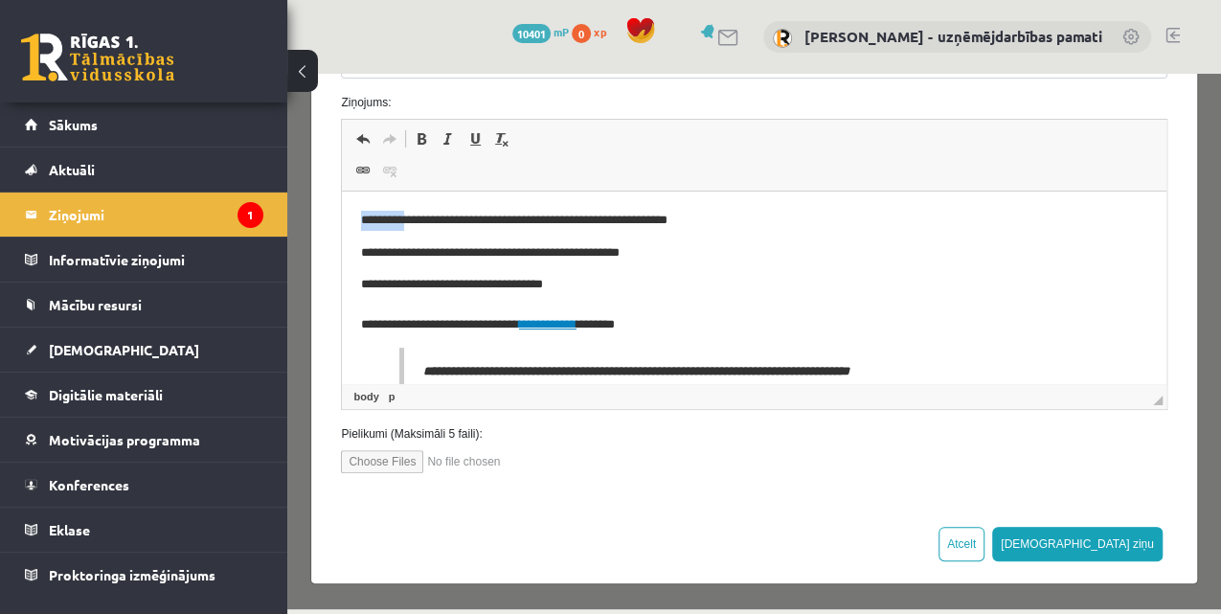
drag, startPoint x: 411, startPoint y: 218, endPoint x: 309, endPoint y: 219, distance: 101.6
click at [342, 219] on html "**********" at bounding box center [754, 411] width 824 height 438
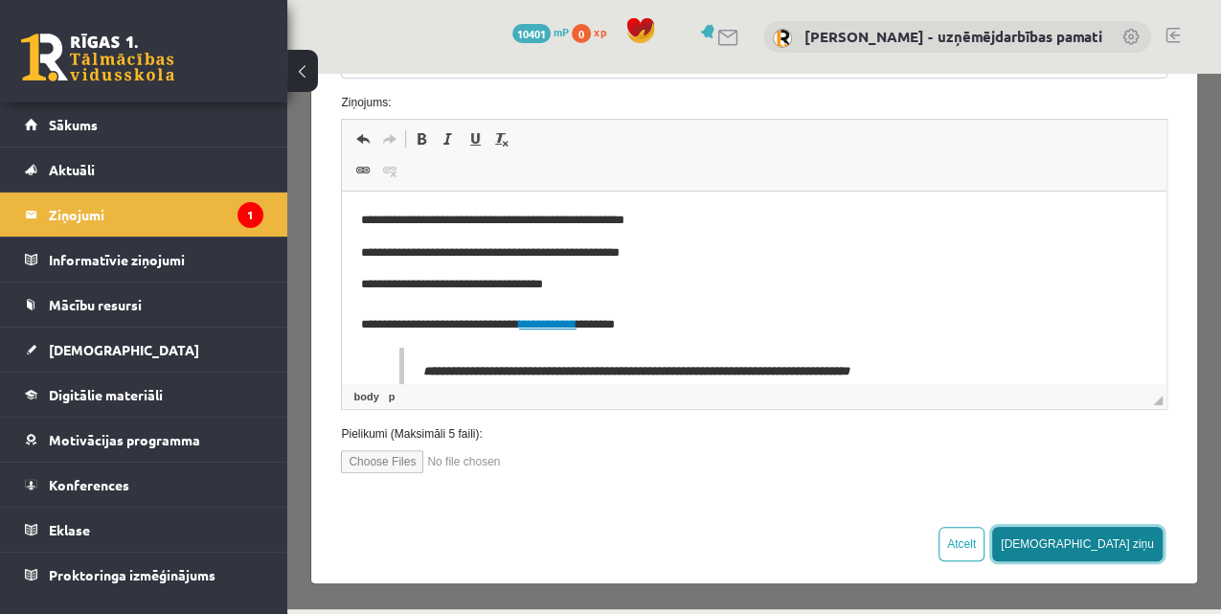
click at [1118, 542] on button "Sūtīt ziņu" at bounding box center [1077, 544] width 171 height 34
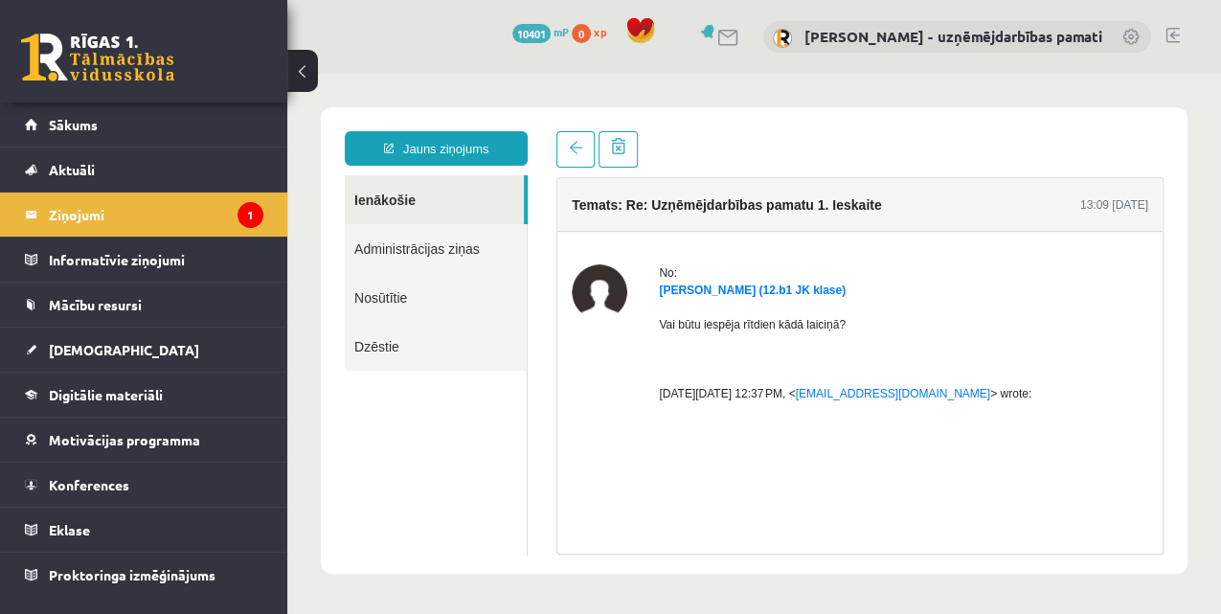
scroll to position [0, 0]
click at [69, 123] on span "Sākums" at bounding box center [73, 124] width 49 height 17
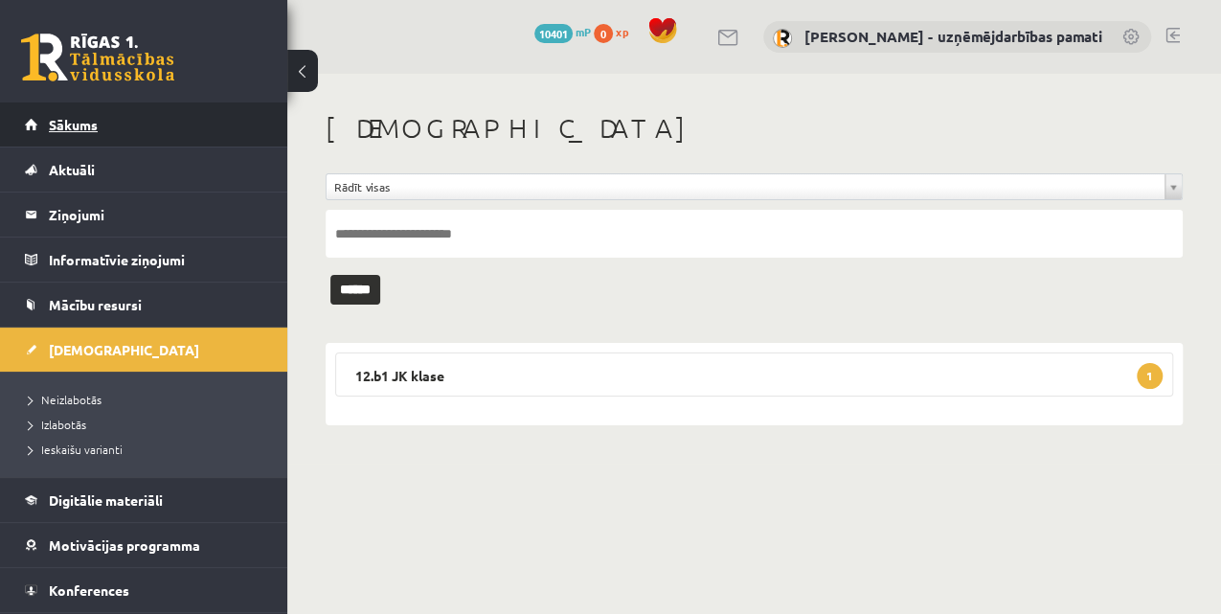
click at [112, 121] on link "Sākums" at bounding box center [144, 125] width 239 height 44
click at [80, 122] on span "Sākums" at bounding box center [73, 124] width 49 height 17
